Goal: Task Accomplishment & Management: Complete application form

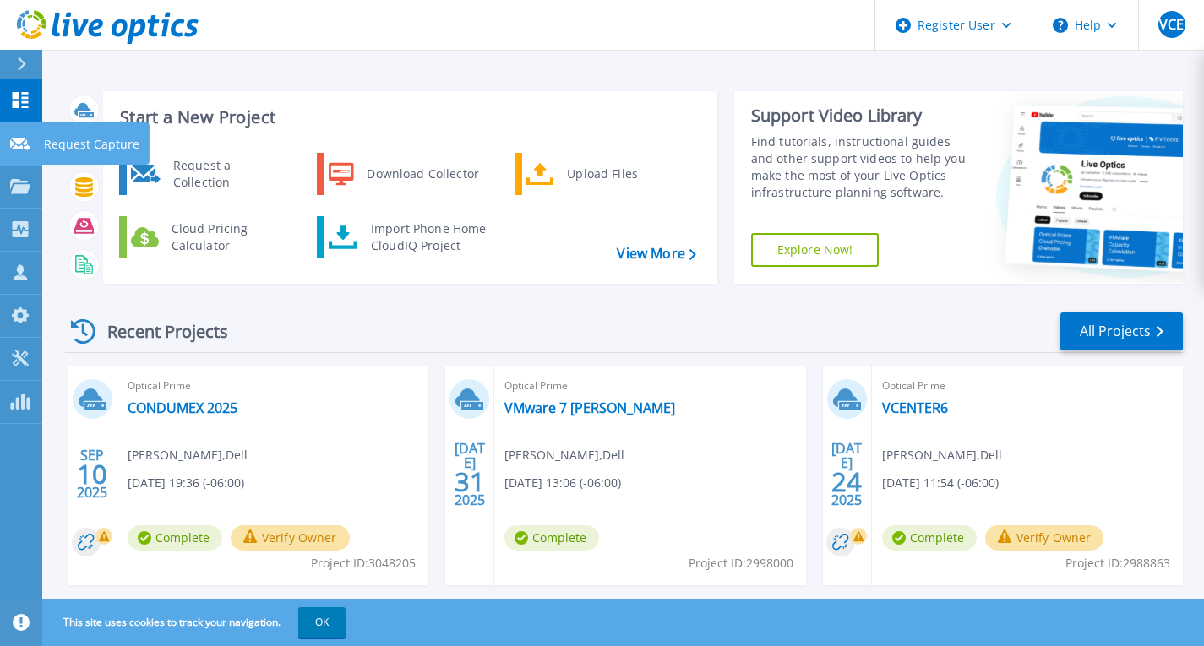
click at [73, 148] on p "Request Capture" at bounding box center [91, 144] width 95 height 44
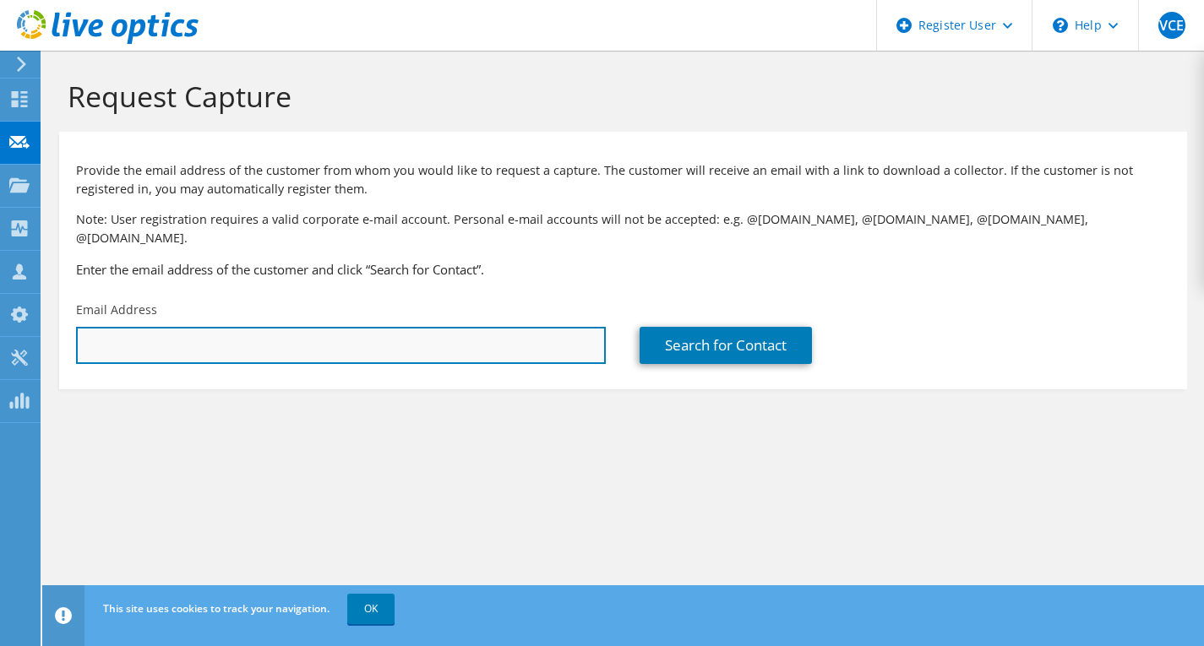
click at [132, 327] on input "text" at bounding box center [341, 345] width 530 height 37
click at [140, 333] on input "text" at bounding box center [341, 345] width 530 height 37
click at [155, 327] on input "text" at bounding box center [341, 345] width 530 height 37
paste input "[PERSON_NAME] [PERSON_NAME] <[PERSON_NAME][EMAIL_ADDRESS][DOMAIN_NAME]>"
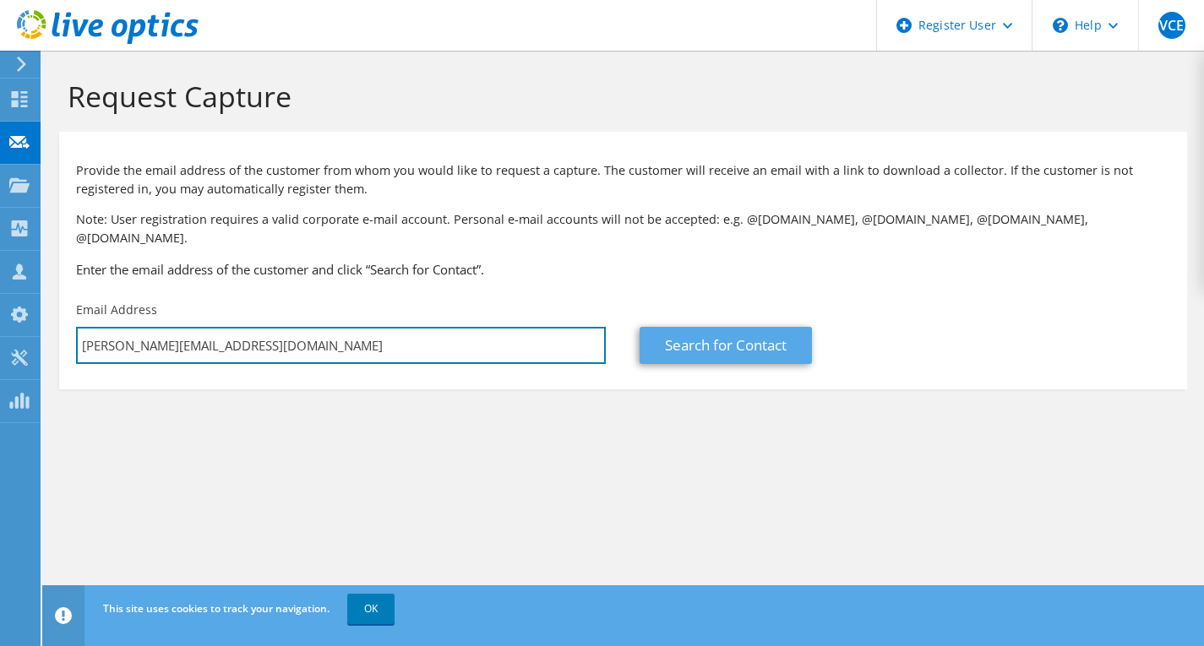
type input "[PERSON_NAME][EMAIL_ADDRESS][DOMAIN_NAME]"
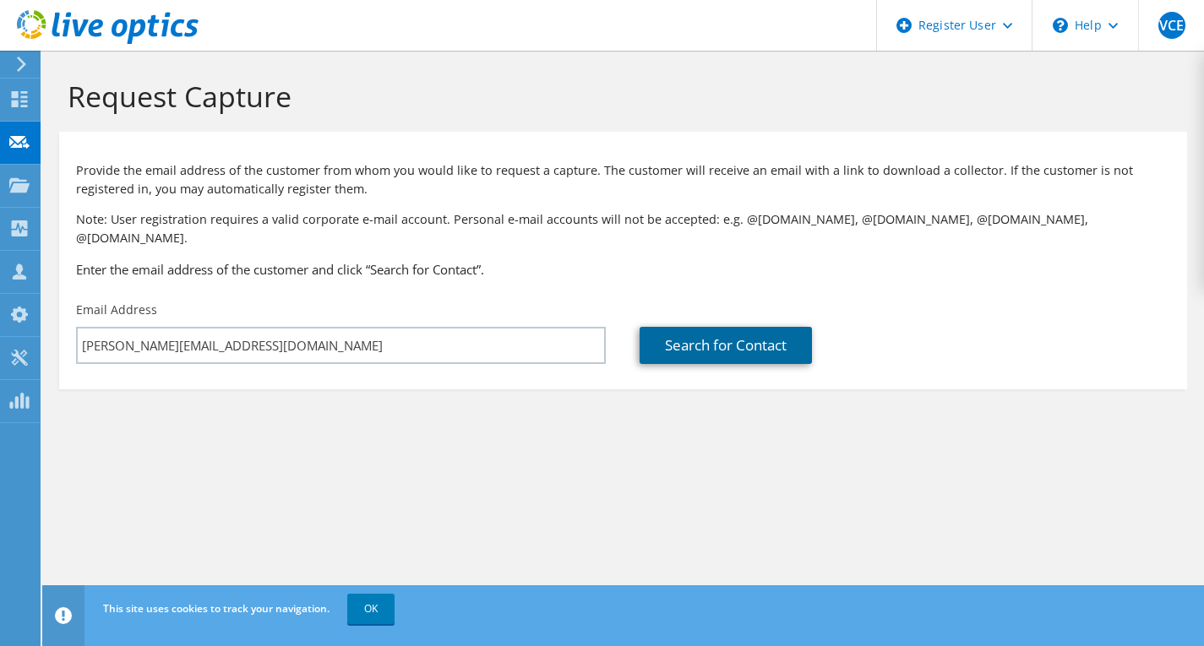
click at [737, 335] on link "Search for Contact" at bounding box center [725, 345] width 172 height 37
type input "RADIOMOVIL DIPSA"
type input "[PERSON_NAME]"
type input "[GEOGRAPHIC_DATA]"
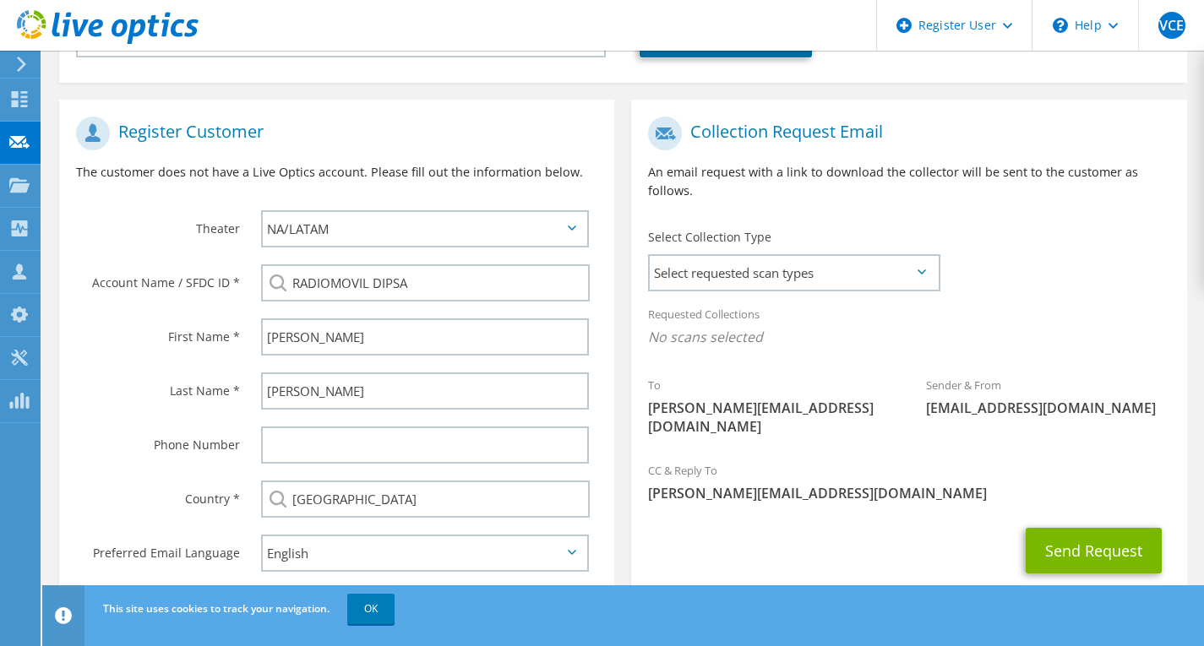
scroll to position [335, 0]
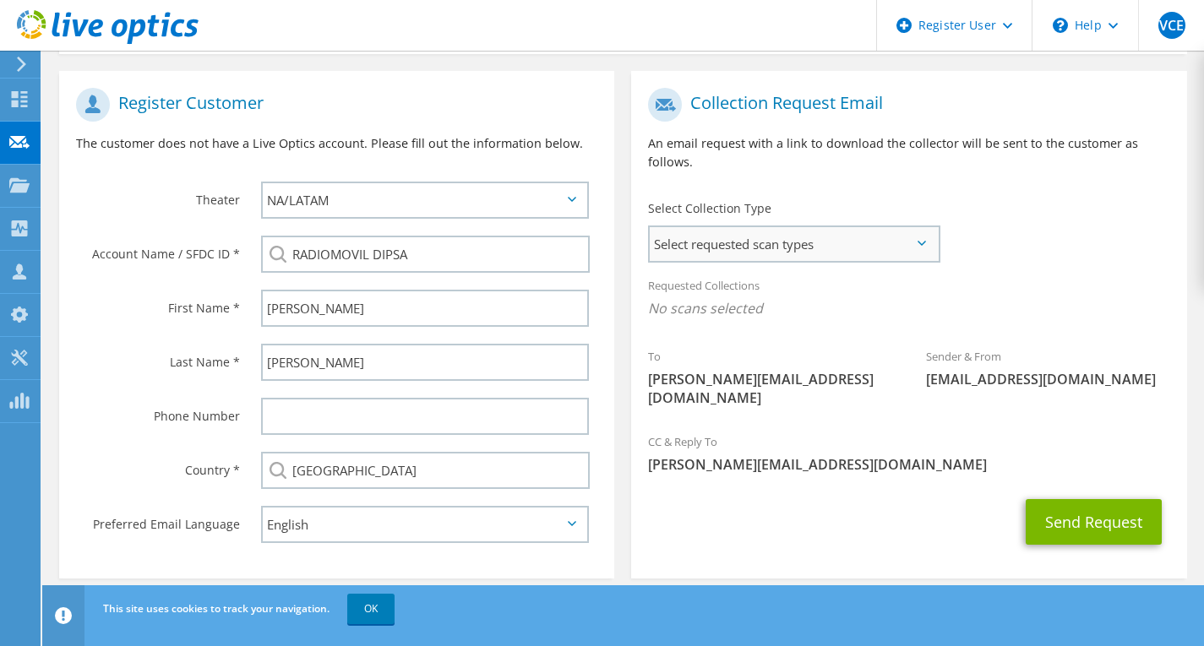
click at [930, 229] on span "Select requested scan types" at bounding box center [793, 244] width 287 height 34
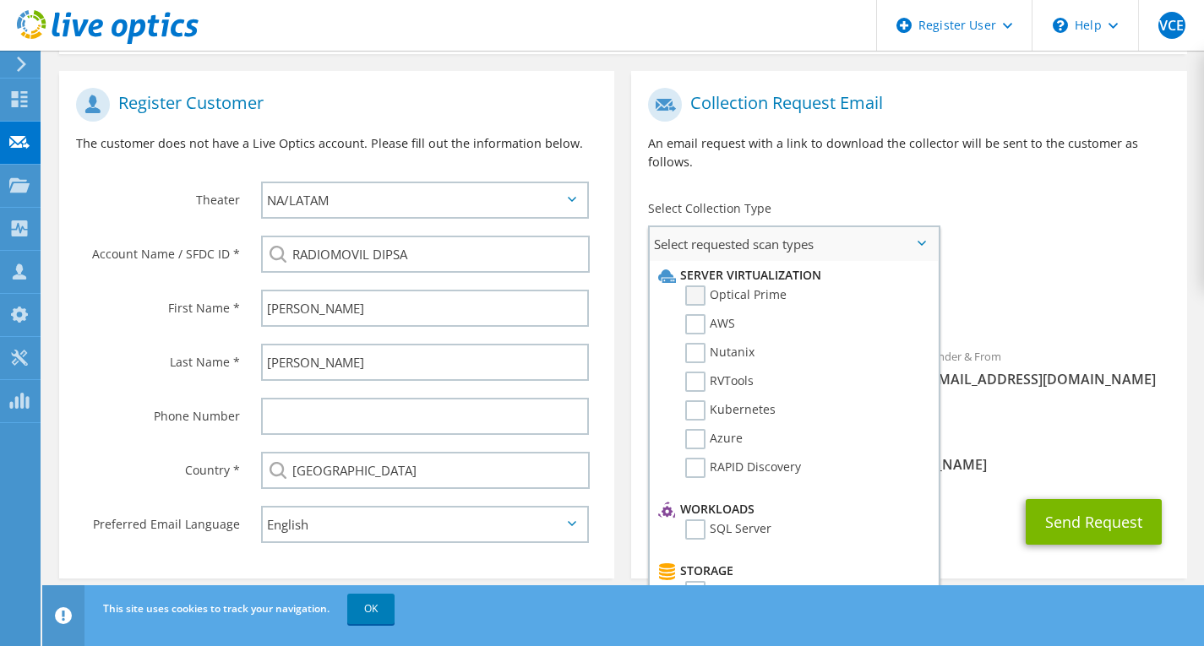
click at [757, 286] on label "Optical Prime" at bounding box center [735, 296] width 101 height 20
click at [0, 0] on input "Optical Prime" at bounding box center [0, 0] width 0 height 0
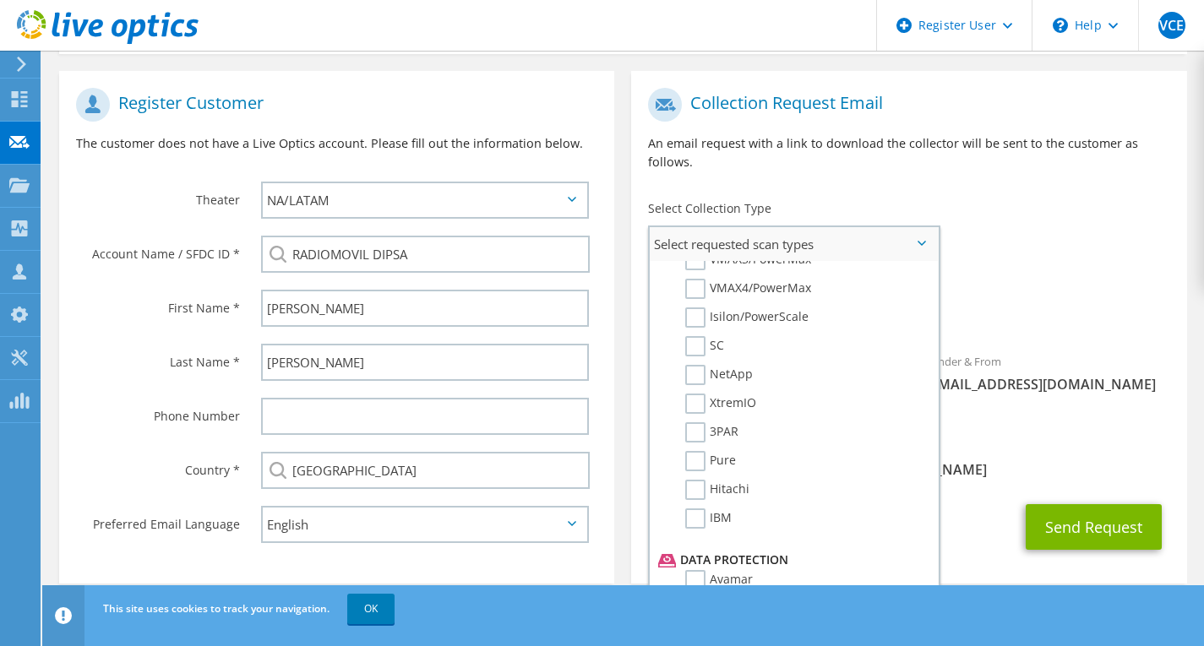
scroll to position [449, 0]
click at [699, 419] on label "3PAR" at bounding box center [711, 429] width 53 height 20
click at [0, 0] on input "3PAR" at bounding box center [0, 0] width 0 height 0
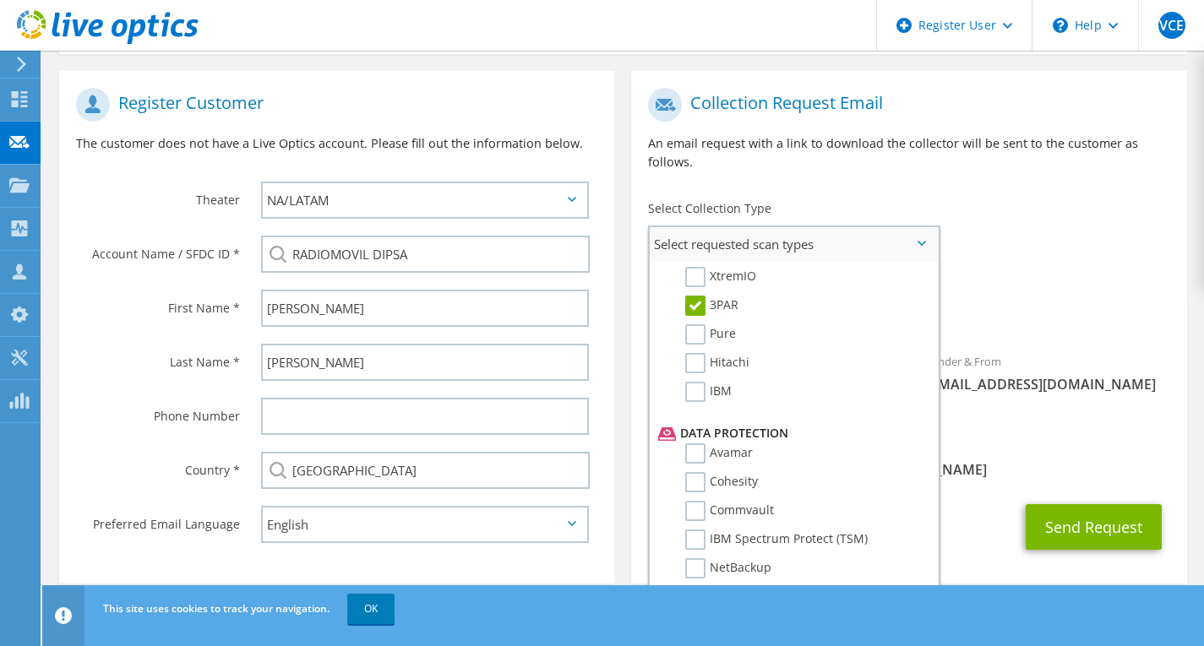
scroll to position [563, 0]
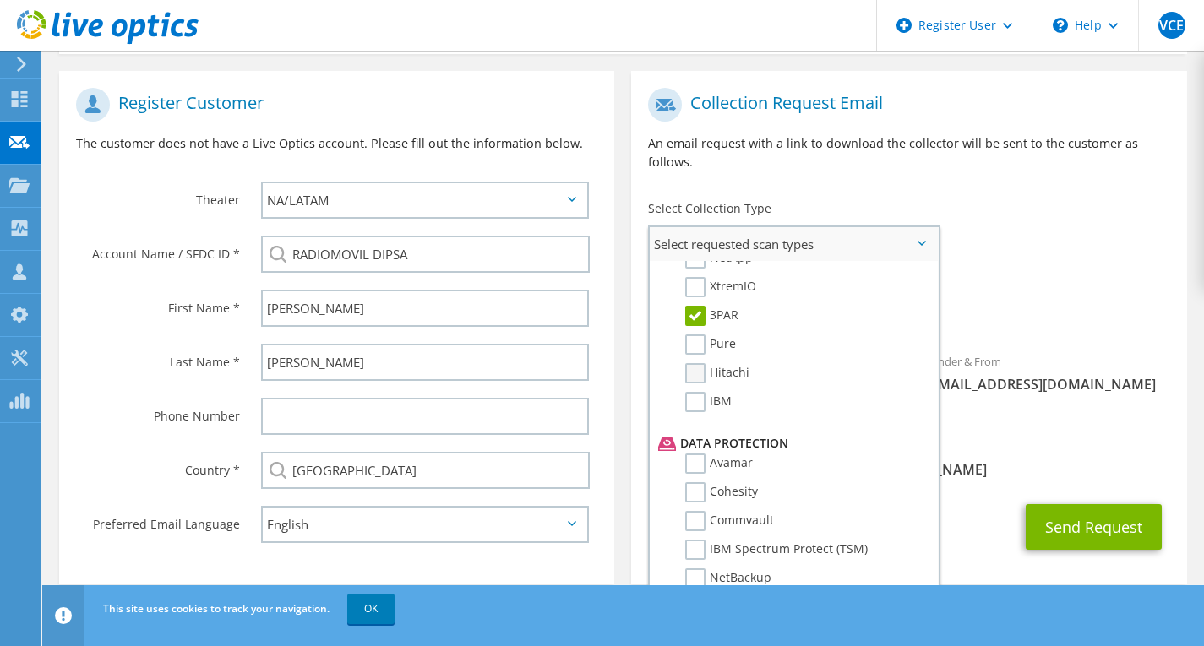
click at [708, 363] on label "Hitachi" at bounding box center [717, 373] width 64 height 20
click at [0, 0] on input "Hitachi" at bounding box center [0, 0] width 0 height 0
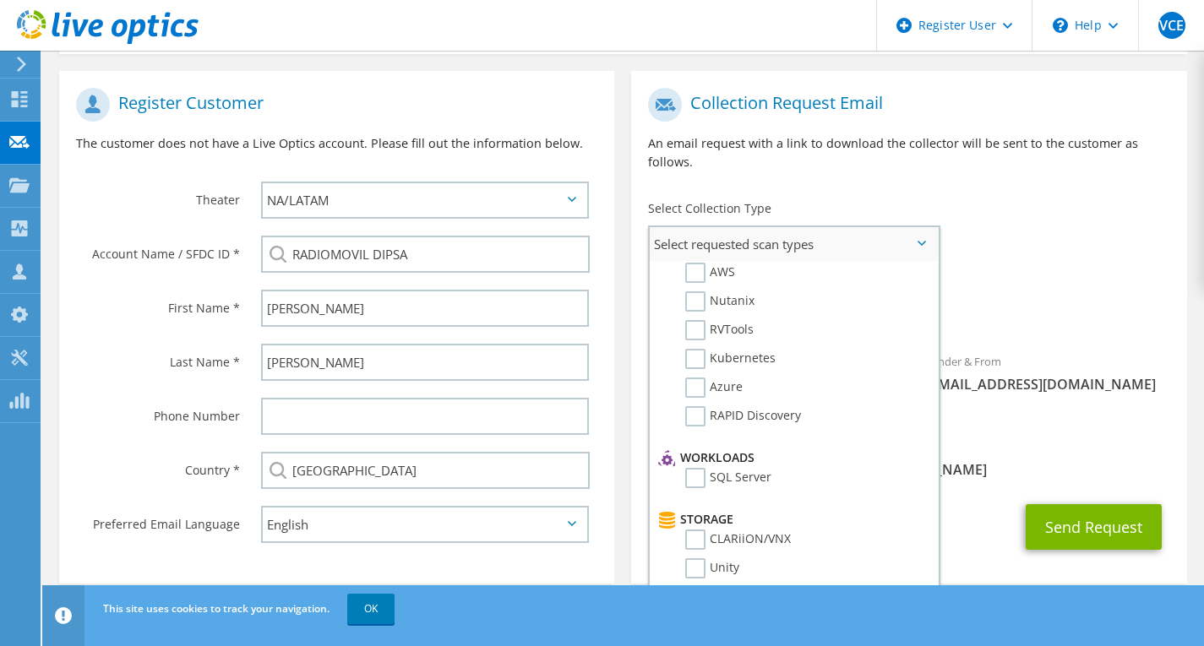
scroll to position [0, 0]
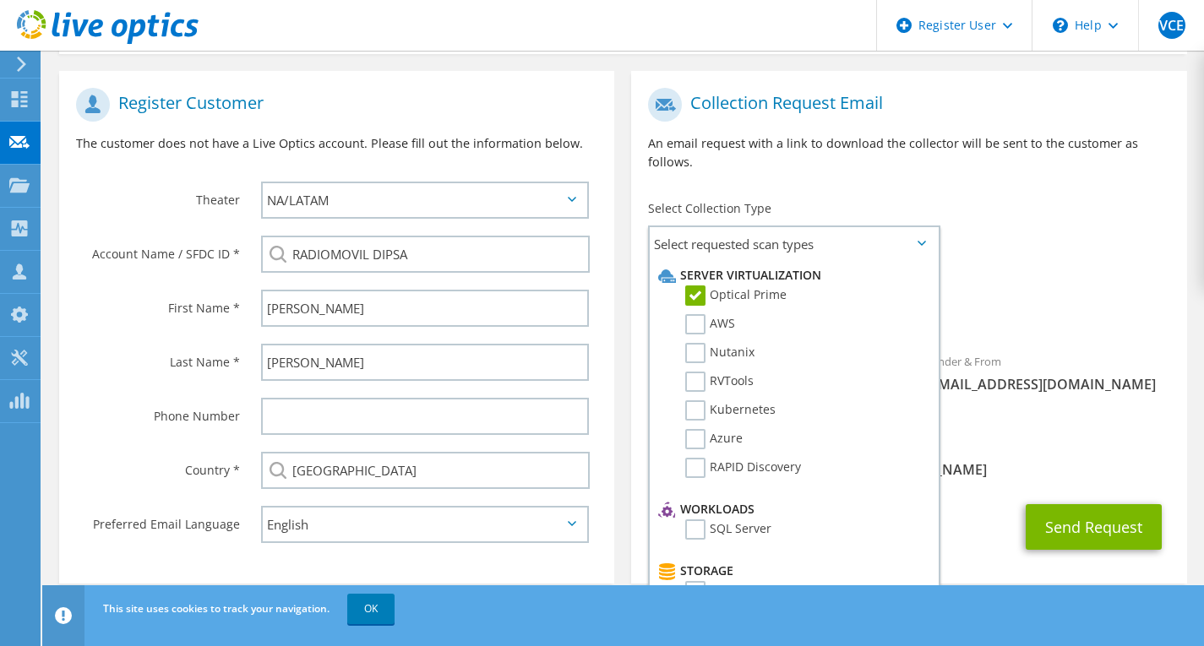
click at [962, 518] on div "Send Request" at bounding box center [908, 527] width 555 height 63
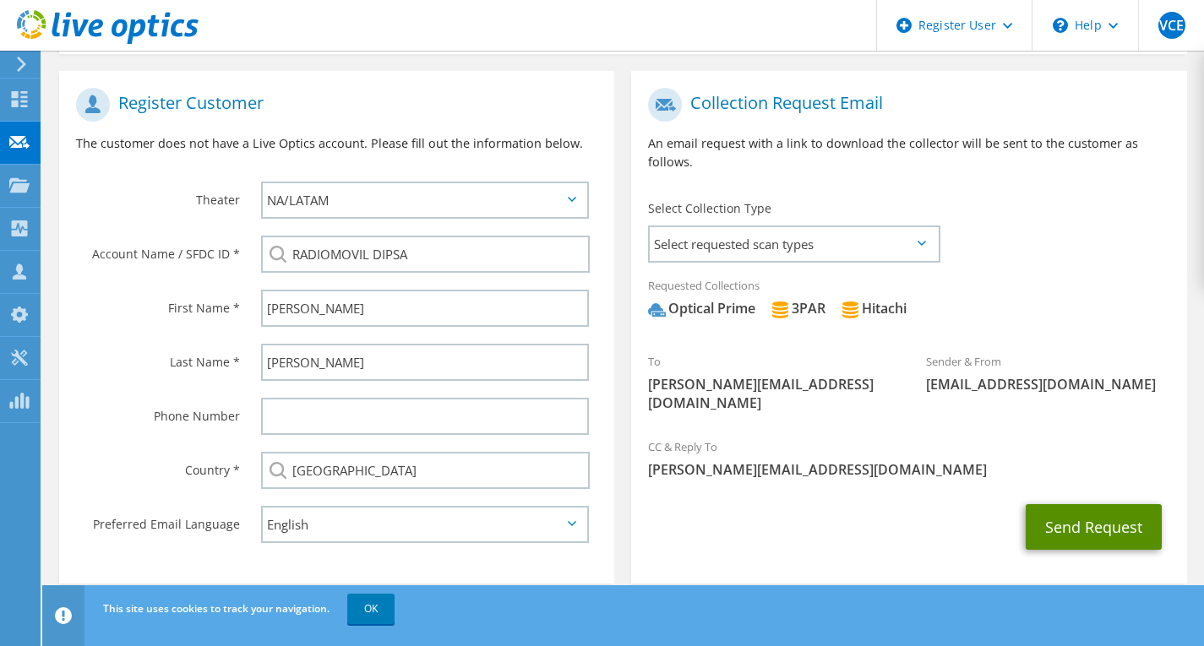
click at [1100, 504] on button "Send Request" at bounding box center [1094, 527] width 136 height 46
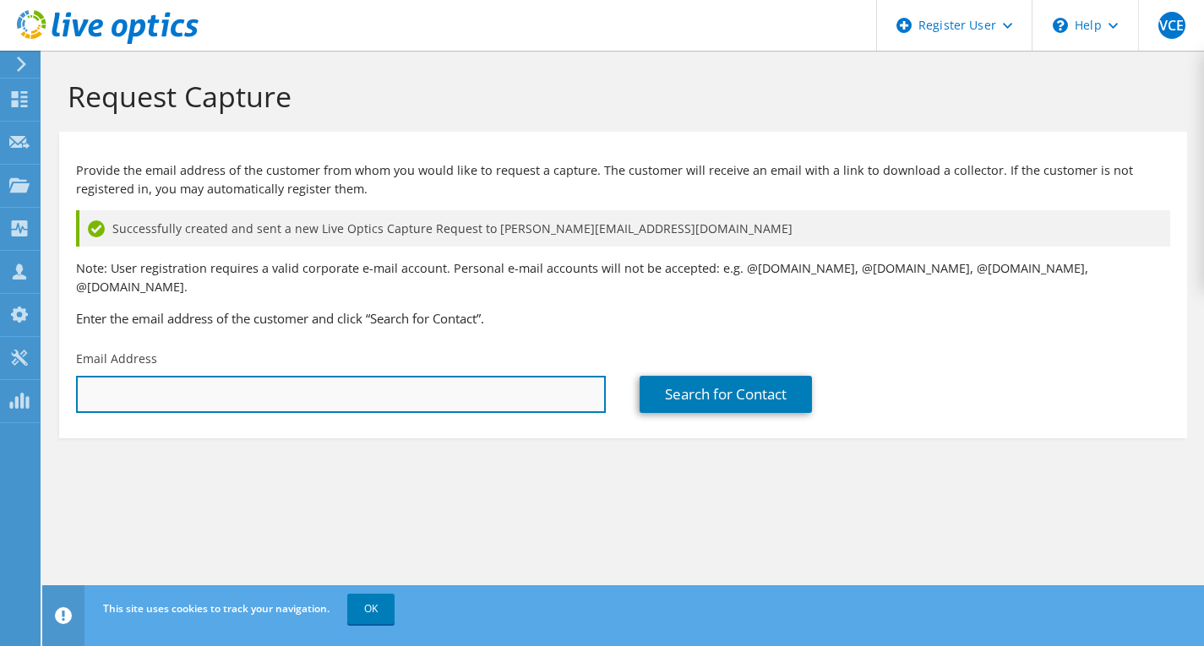
click at [295, 389] on input "text" at bounding box center [341, 394] width 530 height 37
click at [196, 378] on input "text" at bounding box center [341, 394] width 530 height 37
paste input "Jose Angel Dominguez Castillo <angel.dominguez@telcel.com>"
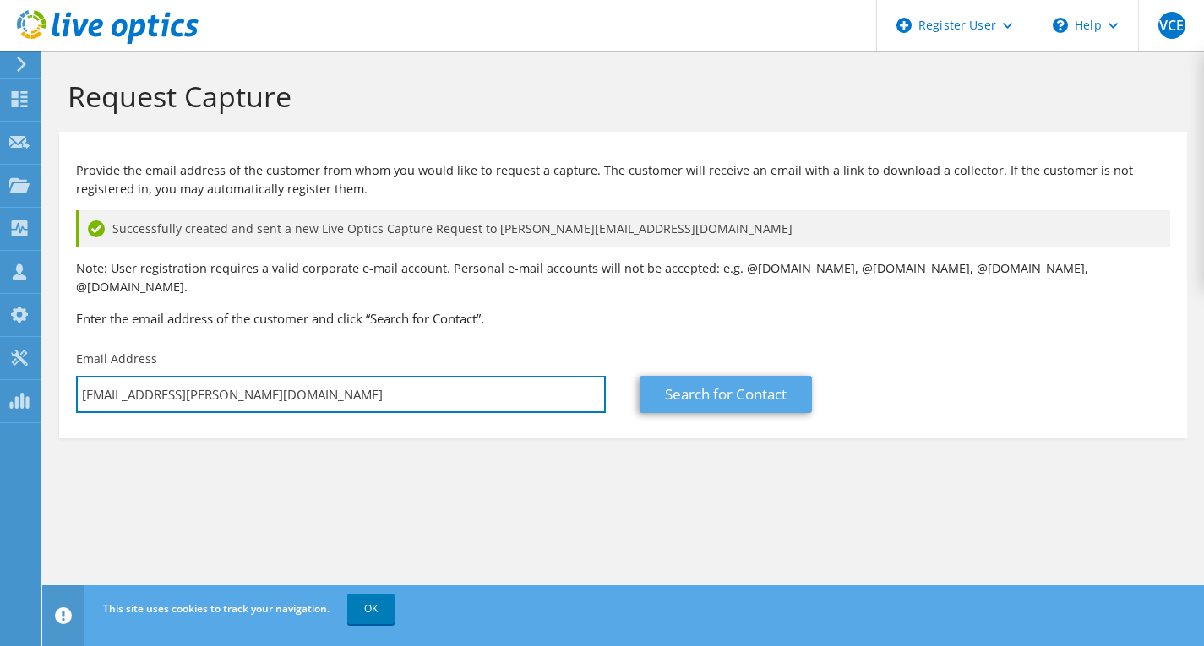
type input "angel.dominguez@telcel.com"
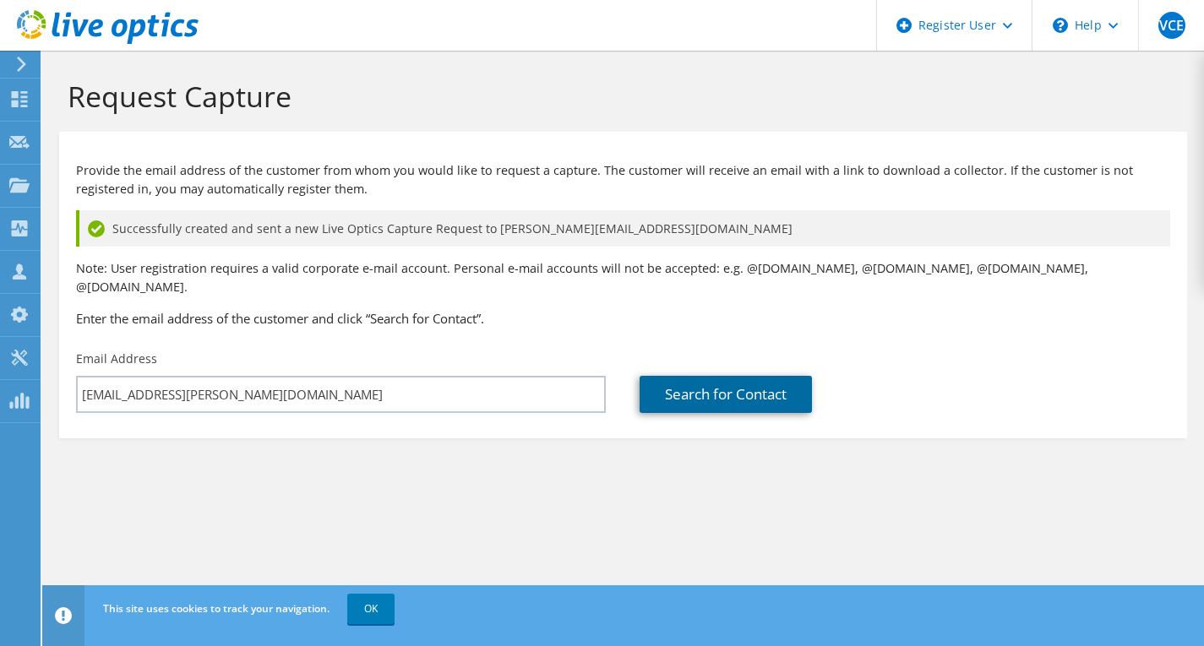
click at [732, 384] on link "Search for Contact" at bounding box center [725, 394] width 172 height 37
type input "RADIOMOVIL DIPSA"
type input "Angel"
type input "Dominguez"
type input "Mexico"
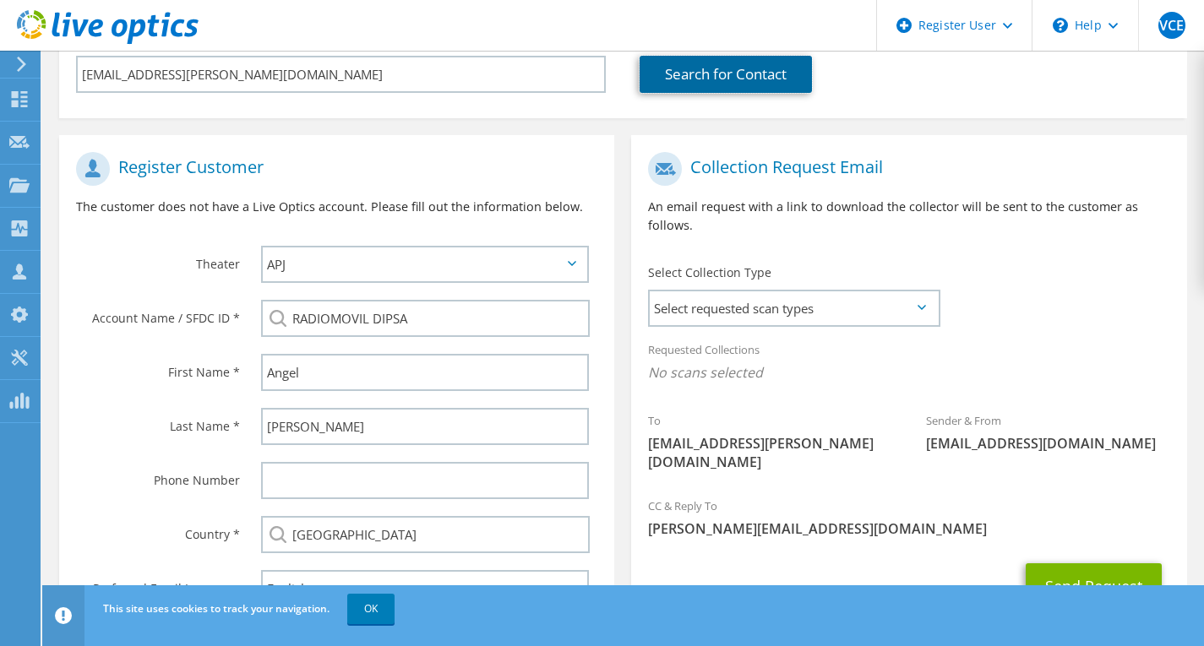
scroll to position [338, 0]
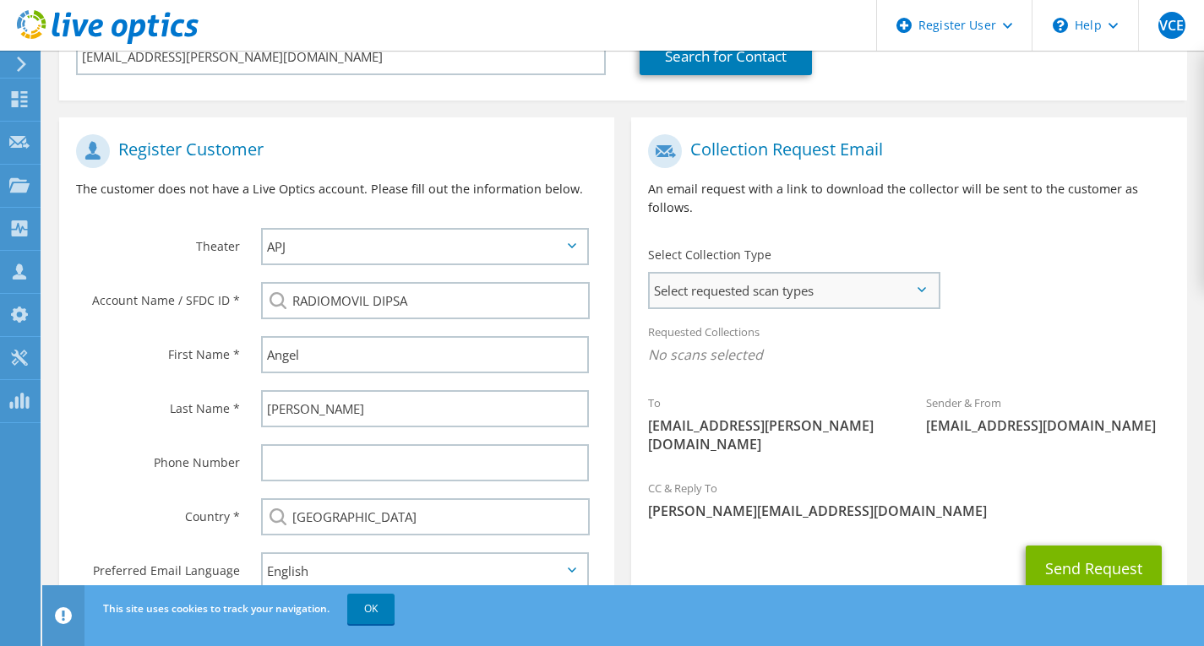
click at [846, 276] on span "Select requested scan types" at bounding box center [793, 291] width 287 height 34
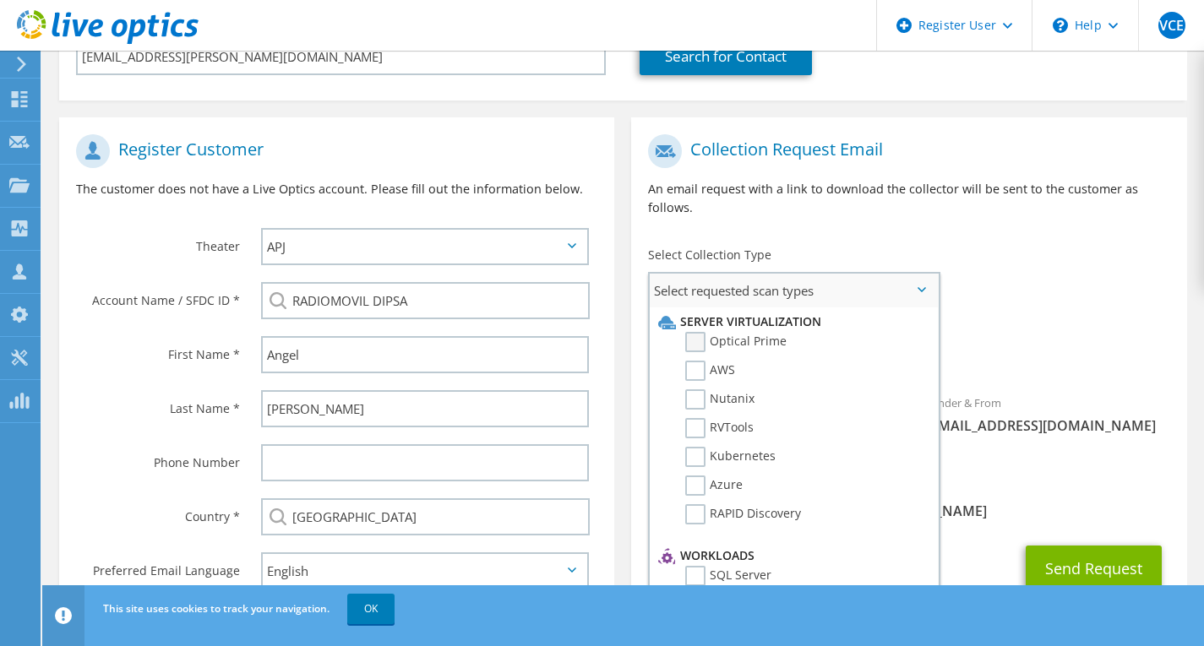
click at [758, 332] on label "Optical Prime" at bounding box center [735, 342] width 101 height 20
click at [0, 0] on input "Optical Prime" at bounding box center [0, 0] width 0 height 0
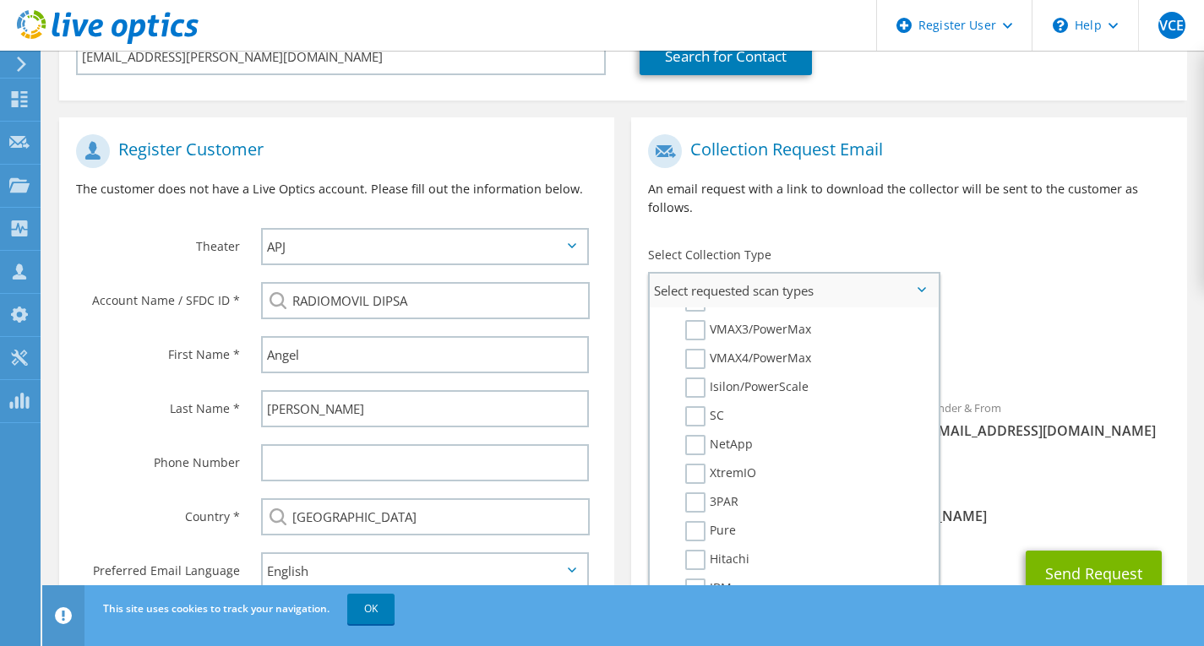
scroll to position [507, 0]
click at [733, 465] on label "Hitachi" at bounding box center [717, 475] width 64 height 20
click at [0, 0] on input "Hitachi" at bounding box center [0, 0] width 0 height 0
click at [726, 408] on label "3PAR" at bounding box center [711, 418] width 53 height 20
click at [0, 0] on input "3PAR" at bounding box center [0, 0] width 0 height 0
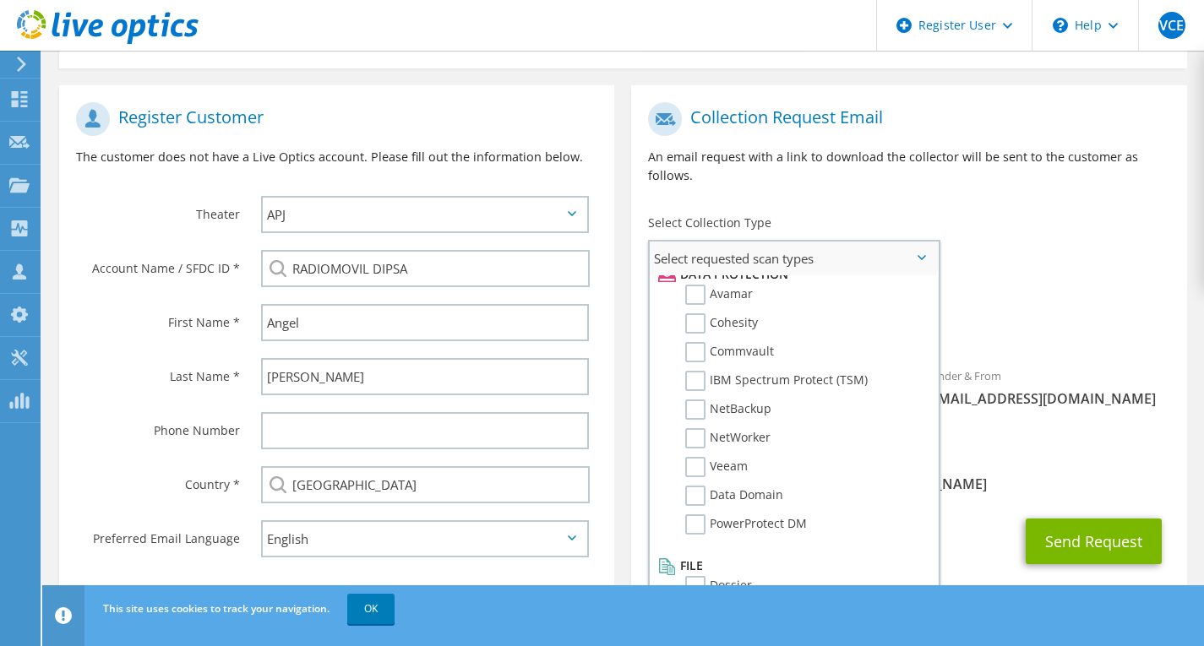
scroll to position [384, 0]
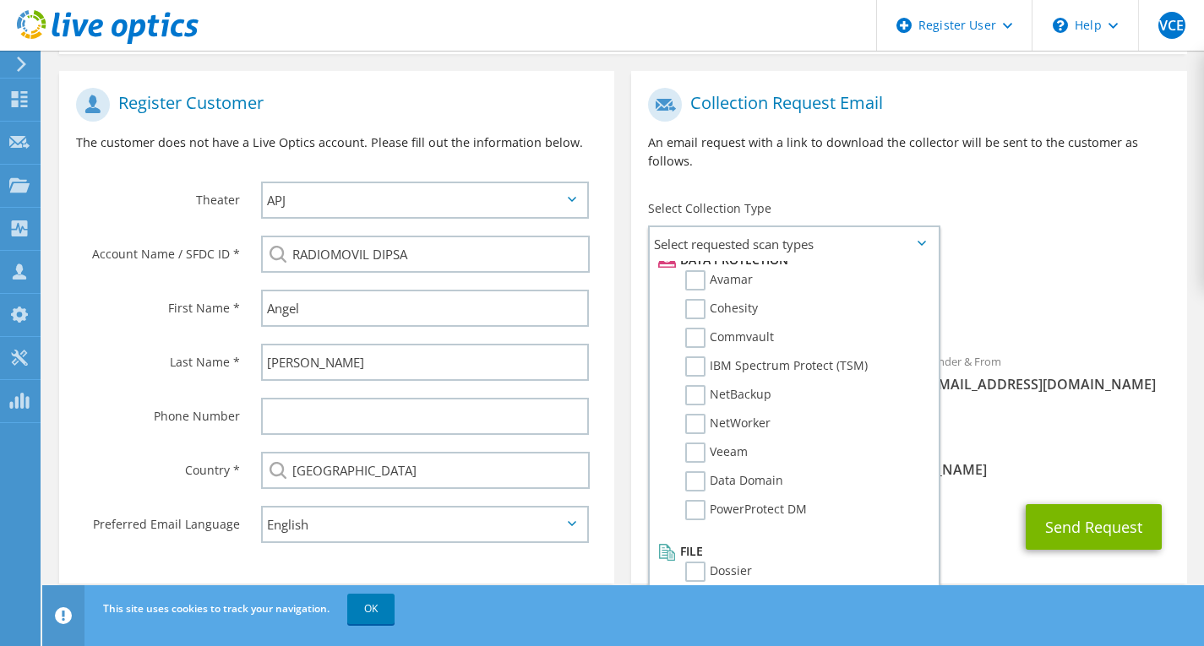
click at [960, 501] on div "Send Request" at bounding box center [908, 527] width 555 height 63
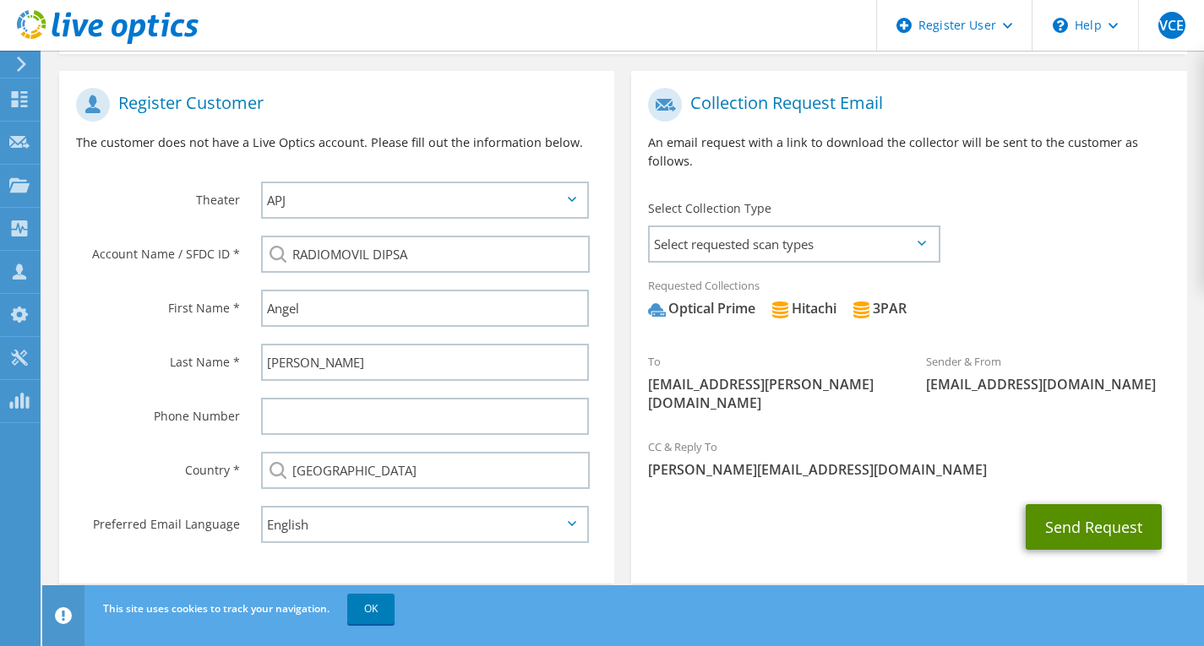
click at [1092, 504] on button "Send Request" at bounding box center [1094, 527] width 136 height 46
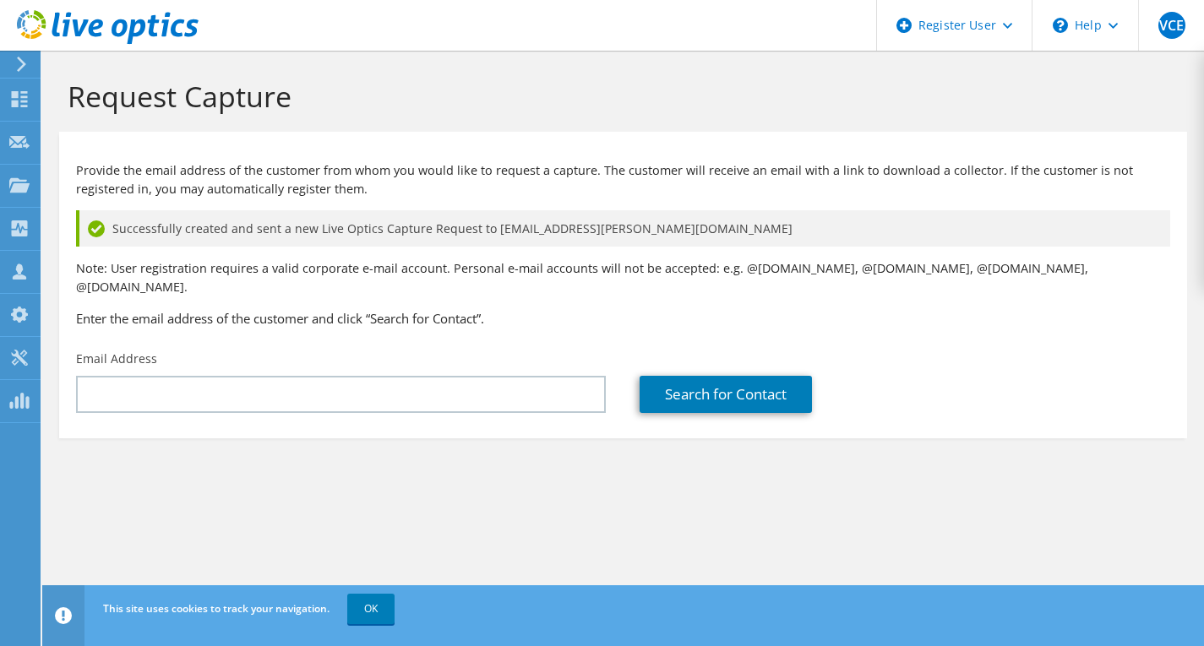
click at [19, 66] on icon at bounding box center [21, 64] width 13 height 15
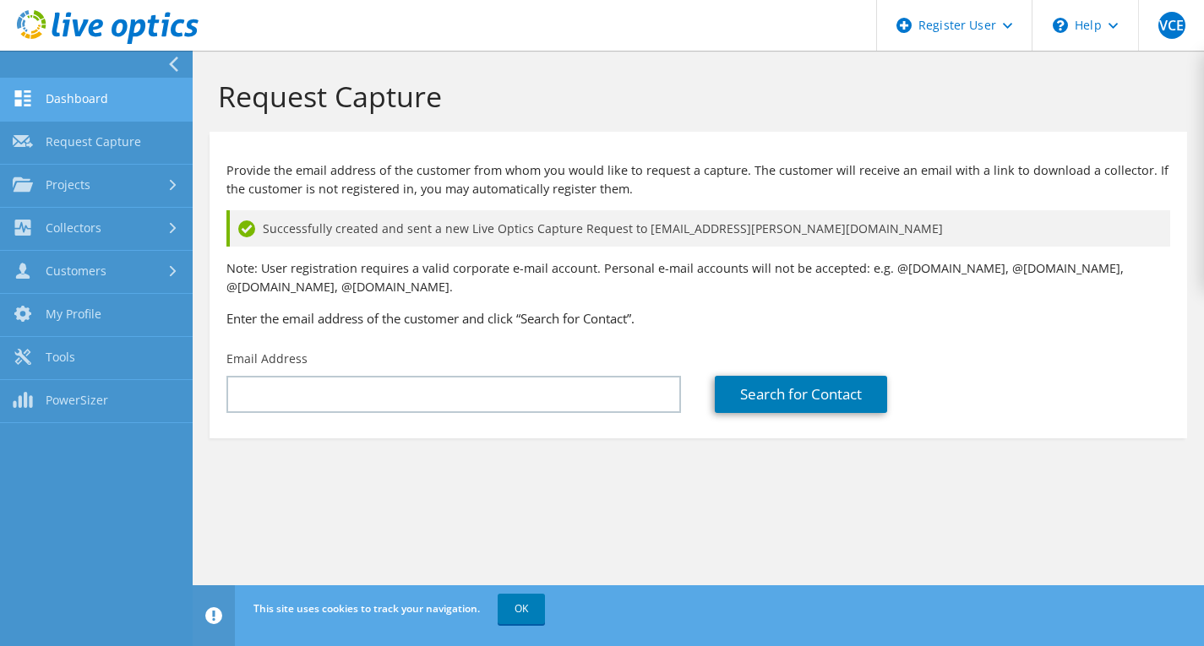
click at [86, 106] on link "Dashboard" at bounding box center [96, 100] width 193 height 43
